Goal: Find specific page/section: Find specific page/section

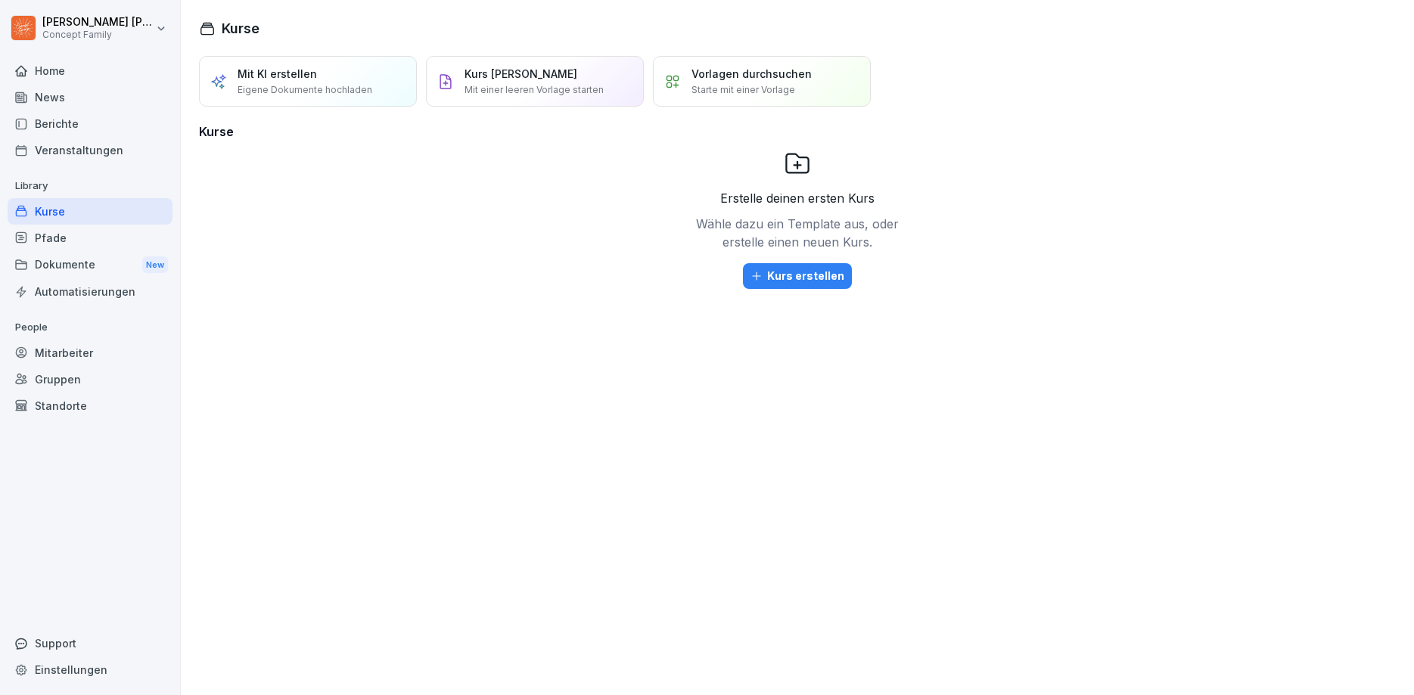
click at [56, 120] on div "Berichte" at bounding box center [90, 123] width 165 height 26
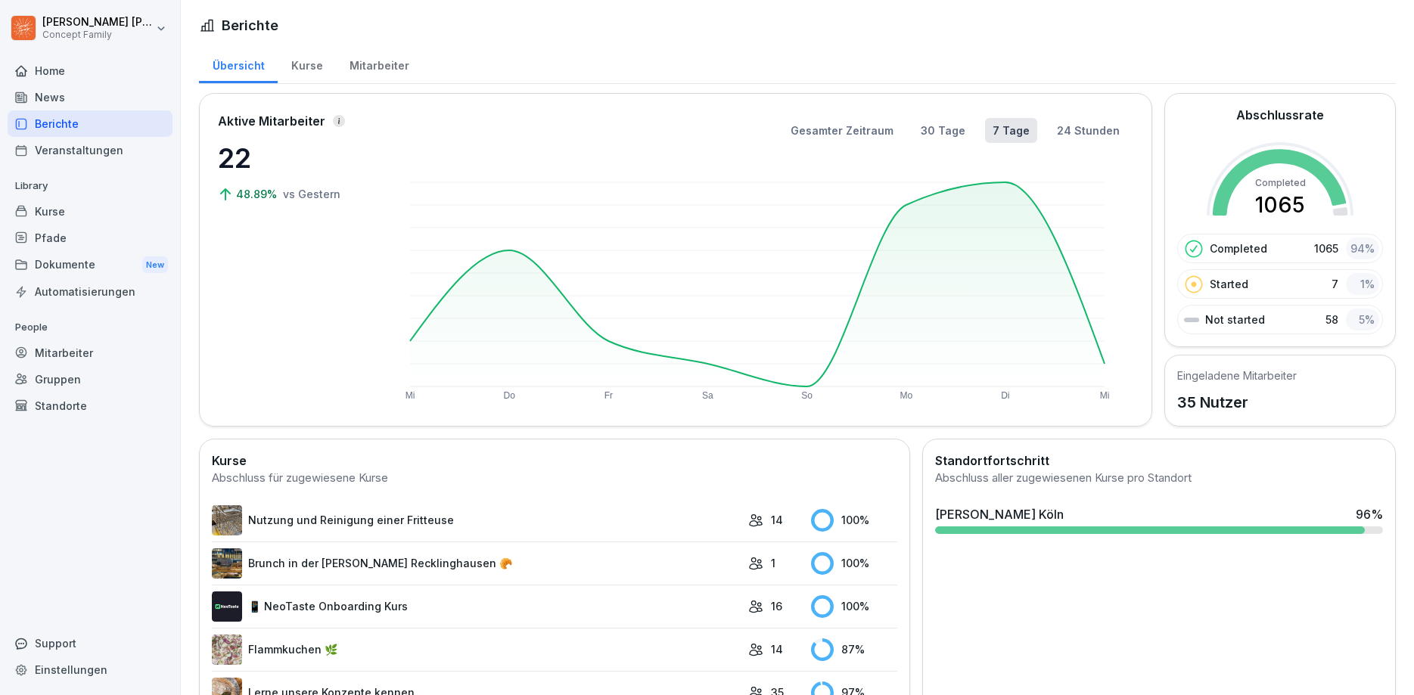
click at [378, 70] on div "Mitarbeiter" at bounding box center [379, 64] width 86 height 39
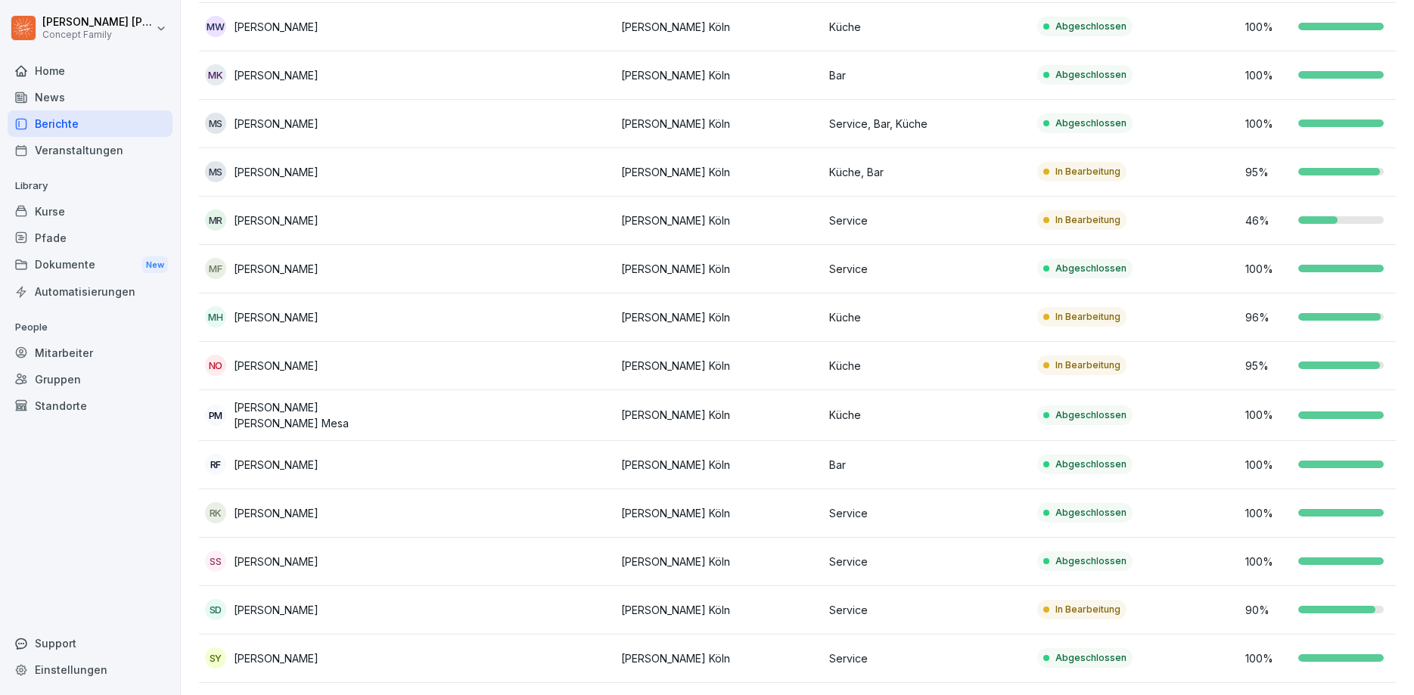
scroll to position [1180, 0]
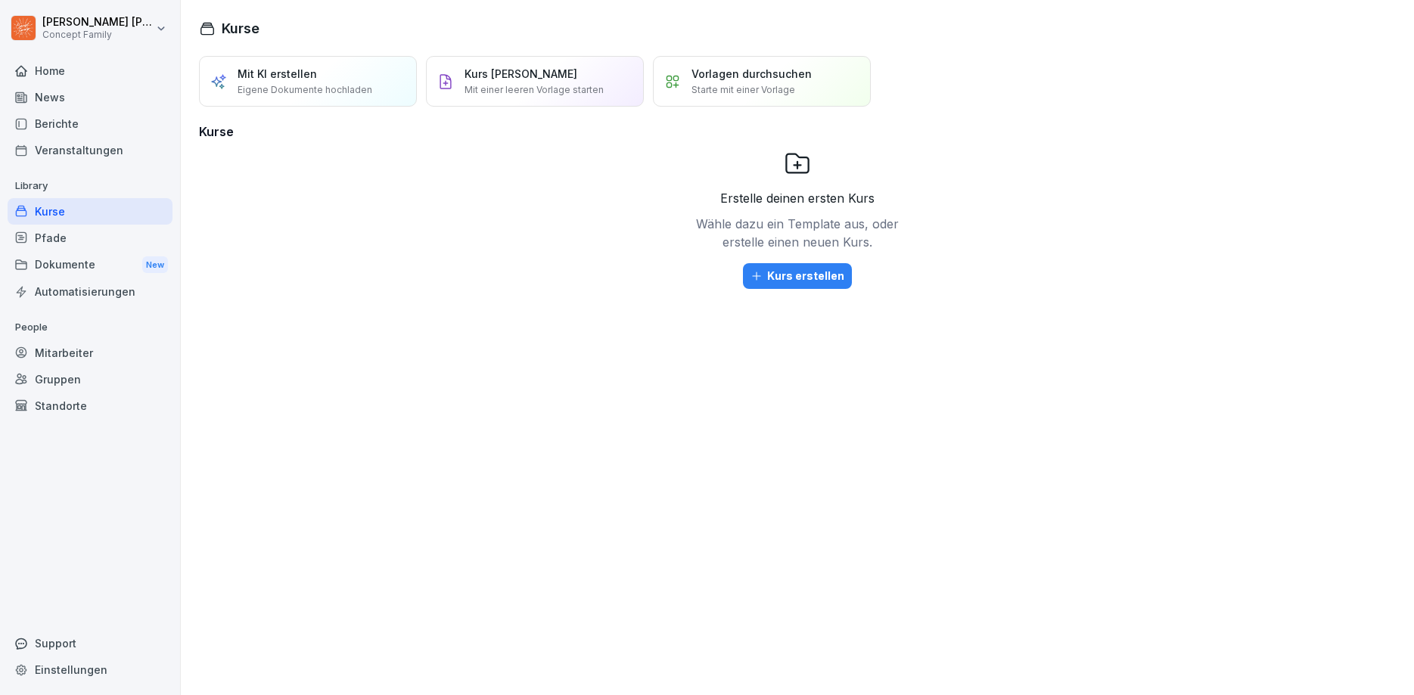
click at [52, 127] on div "Berichte" at bounding box center [90, 123] width 165 height 26
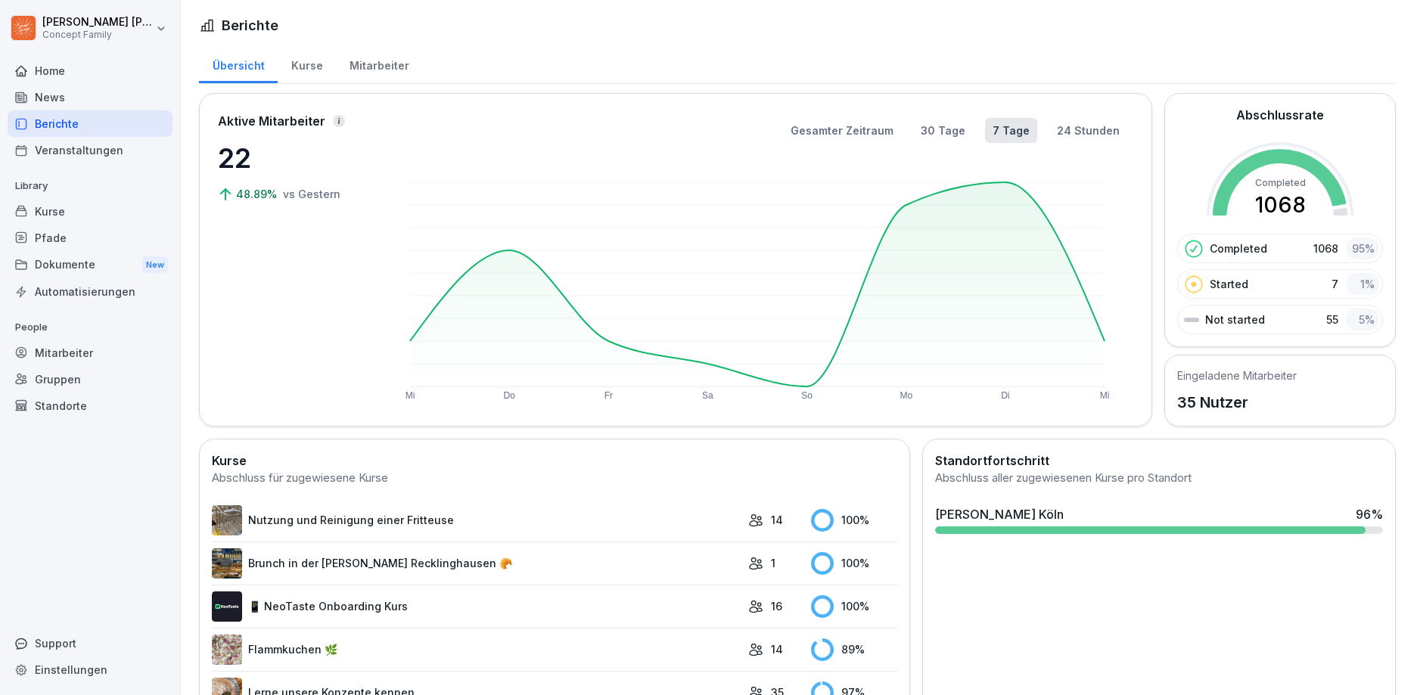
click at [382, 61] on div "Mitarbeiter" at bounding box center [379, 64] width 86 height 39
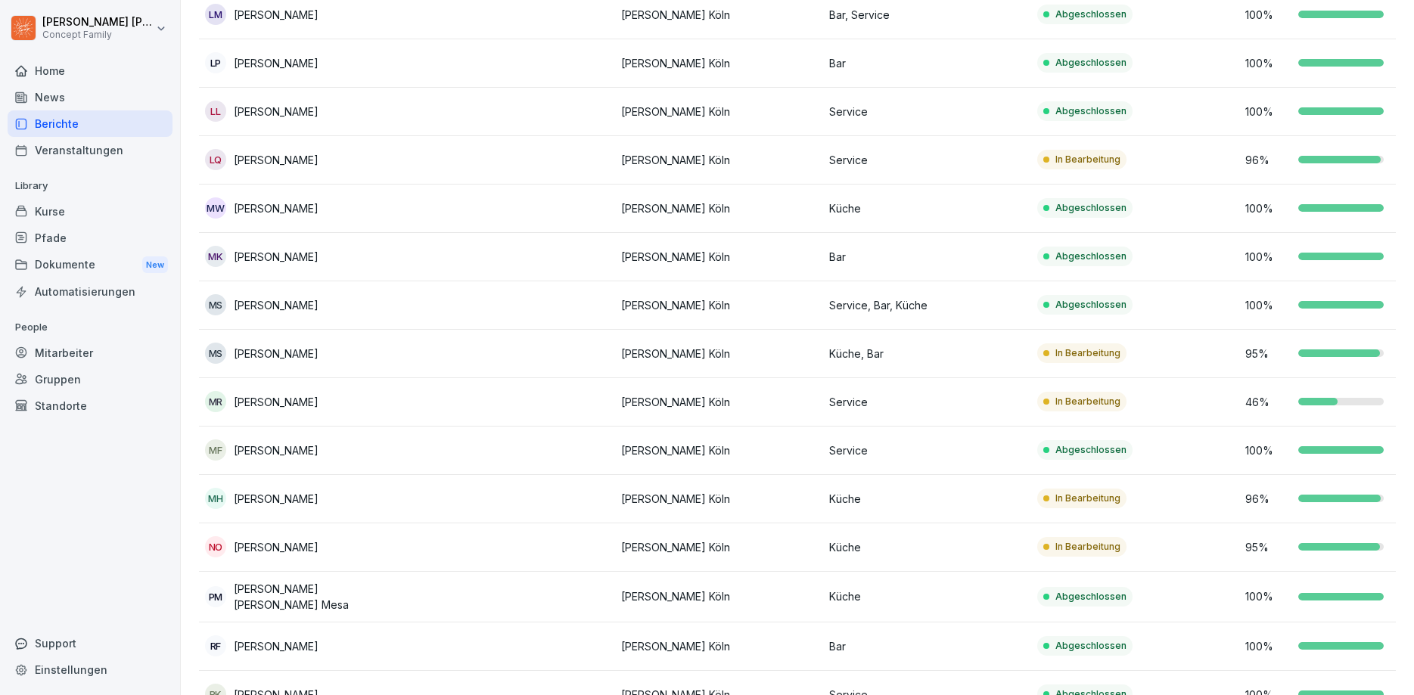
scroll to position [1180, 0]
